Goal: Complete application form

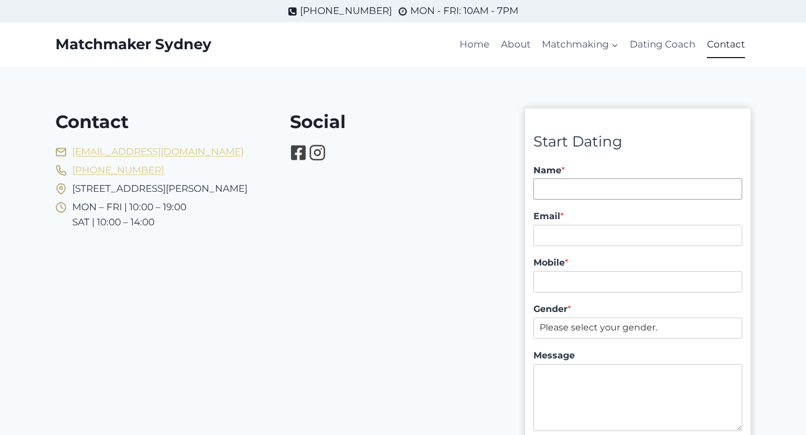
click at [570, 190] on input "Name *" at bounding box center [637, 189] width 209 height 21
click at [632, 154] on form "Start Dating Name * First - Last Email * Mobile * Gender * Please select your g…" at bounding box center [637, 300] width 209 height 340
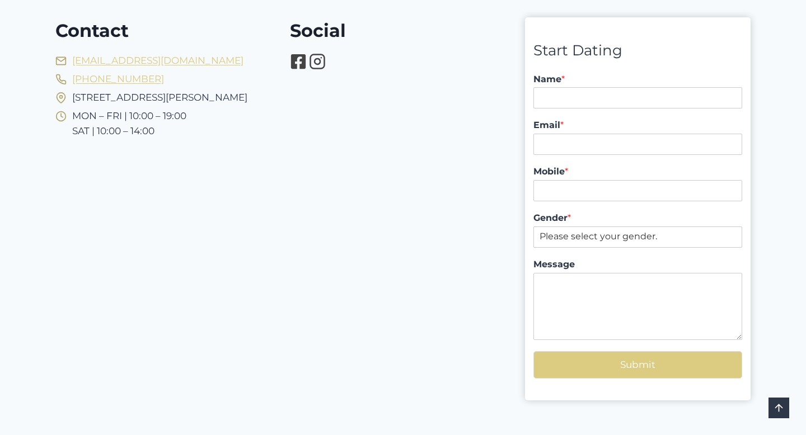
scroll to position [88, 0]
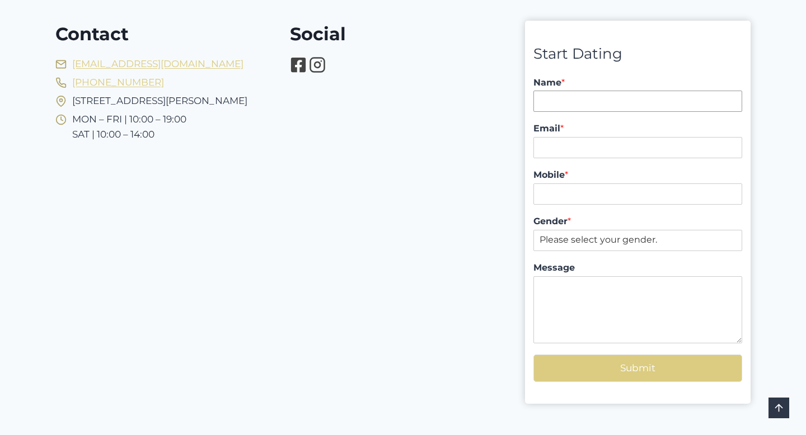
click at [579, 104] on input "Name *" at bounding box center [637, 101] width 209 height 21
type input "v"
type input "Vuk Podinic"
click at [557, 153] on input "Email *" at bounding box center [637, 147] width 209 height 21
type input "vuk@digitalpod.com.au"
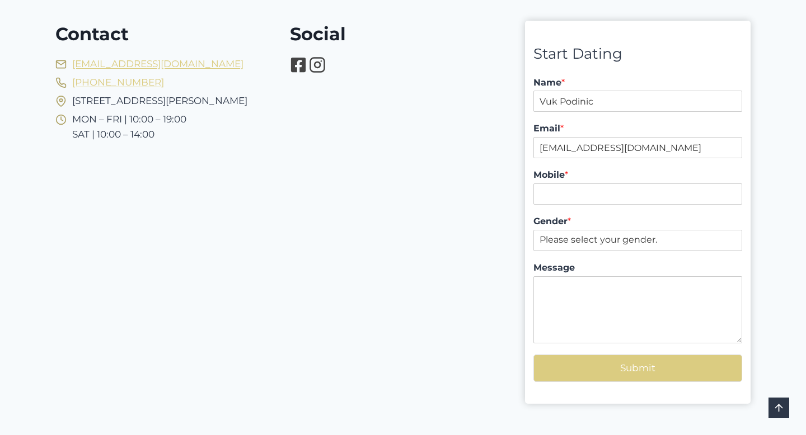
click at [569, 209] on div "Mobile *" at bounding box center [637, 187] width 209 height 46
click at [569, 205] on div "Mobile *" at bounding box center [637, 187] width 209 height 46
click at [569, 196] on input "Mobile *" at bounding box center [637, 194] width 209 height 21
type input "0434255273"
click at [566, 245] on select "Please select your gender. Male Female" at bounding box center [637, 240] width 209 height 21
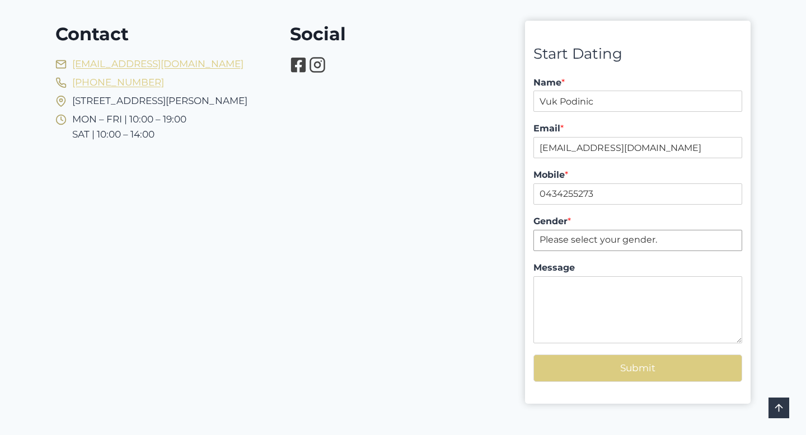
select select "Male"
click at [533, 230] on select "Please select your gender. Male Female" at bounding box center [637, 240] width 209 height 21
click at [574, 293] on textarea "Message" at bounding box center [637, 310] width 209 height 67
type textarea "11:54pm"
click at [648, 362] on button "Submit" at bounding box center [637, 368] width 209 height 27
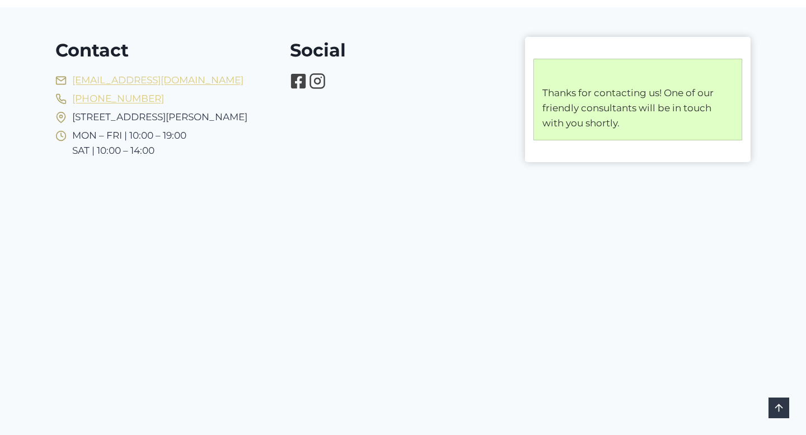
scroll to position [74, 0]
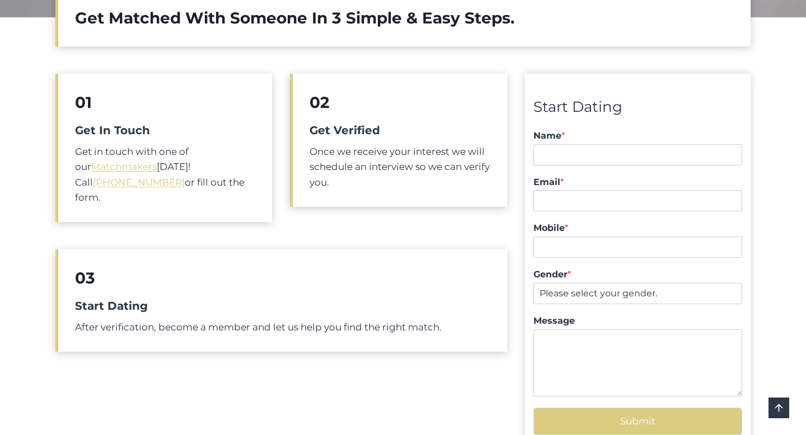
scroll to position [454, 0]
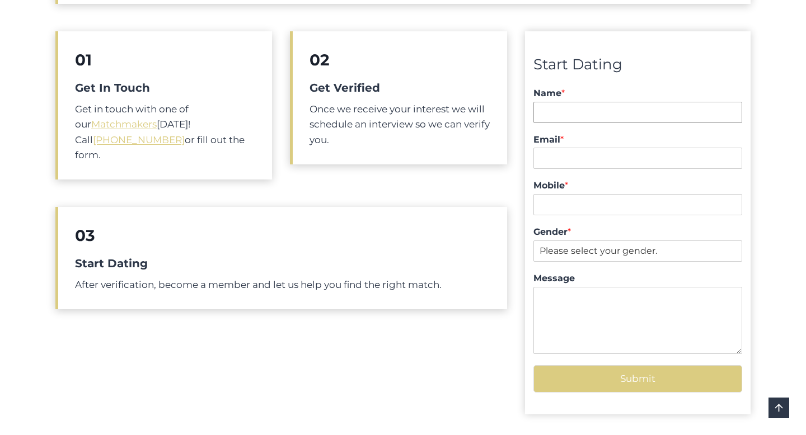
click at [562, 108] on input "Name *" at bounding box center [637, 112] width 209 height 21
type input "Vuk Podinic"
click at [592, 157] on input "Email *" at bounding box center [637, 158] width 209 height 21
type input "vuk@digitalpod.com.au"
click at [591, 205] on input "Mobile *" at bounding box center [637, 204] width 209 height 21
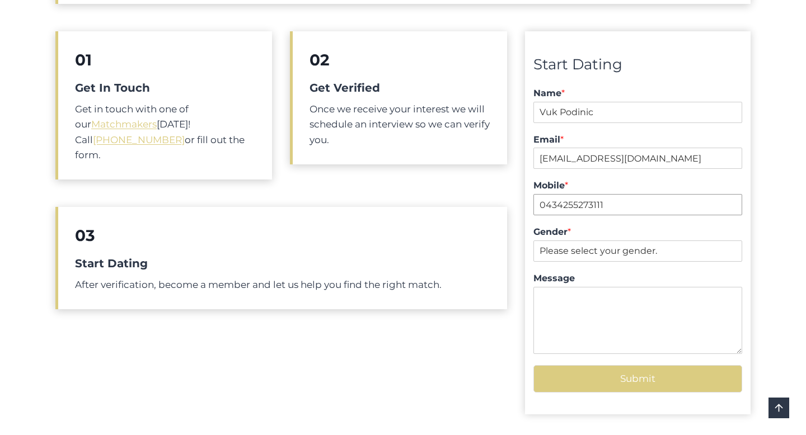
type input "0434255273111"
click at [624, 246] on select "Please select your gender. Male Female" at bounding box center [637, 251] width 209 height 21
select select "Male"
click at [533, 241] on select "Please select your gender. Male Female" at bounding box center [637, 251] width 209 height 21
click at [596, 308] on textarea "Message" at bounding box center [637, 320] width 209 height 67
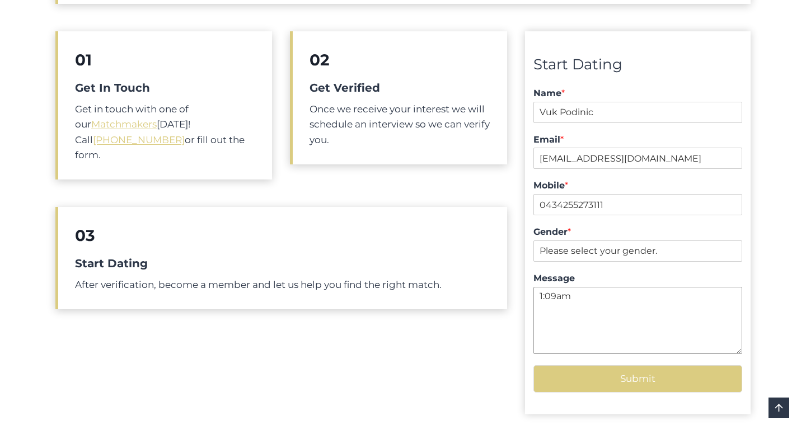
click at [542, 299] on textarea "1:09am" at bounding box center [637, 320] width 209 height 67
type textarea "12:09am"
click at [641, 379] on button "Submit" at bounding box center [637, 379] width 209 height 27
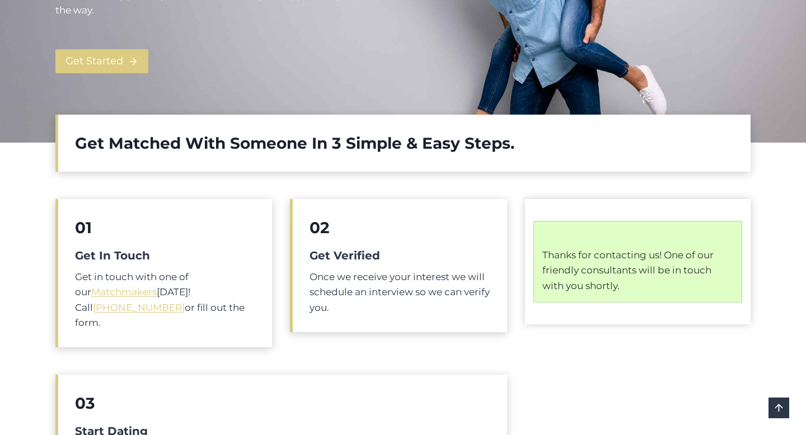
scroll to position [310, 0]
